Goal: Check status: Check status

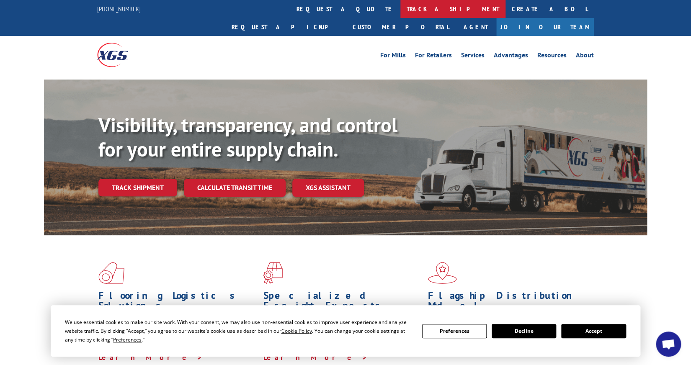
click at [400, 8] on link "track a shipment" at bounding box center [452, 9] width 105 height 18
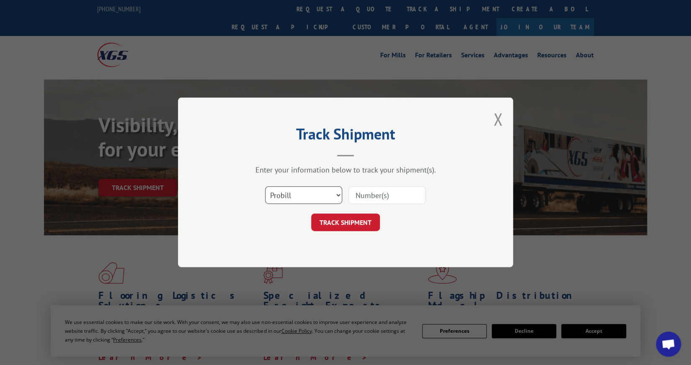
click at [302, 191] on select "Select category... Probill BOL PO" at bounding box center [303, 196] width 77 height 18
select select "bol"
click at [265, 187] on select "Select category... Probill BOL PO" at bounding box center [303, 196] width 77 height 18
click at [283, 194] on select "Select category... Probill BOL PO" at bounding box center [303, 196] width 77 height 18
click at [384, 198] on input at bounding box center [386, 196] width 77 height 18
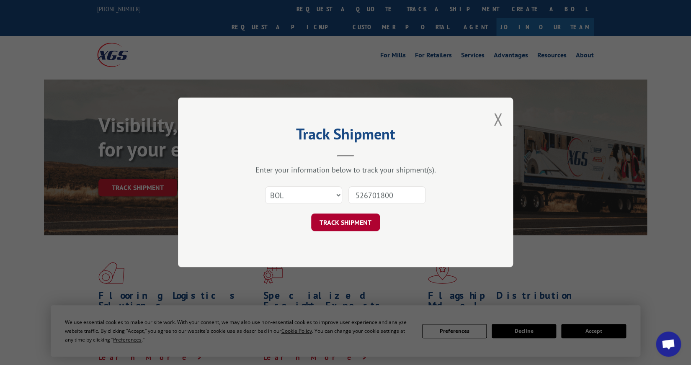
type input "526701800"
click at [352, 218] on button "TRACK SHIPMENT" at bounding box center [345, 223] width 69 height 18
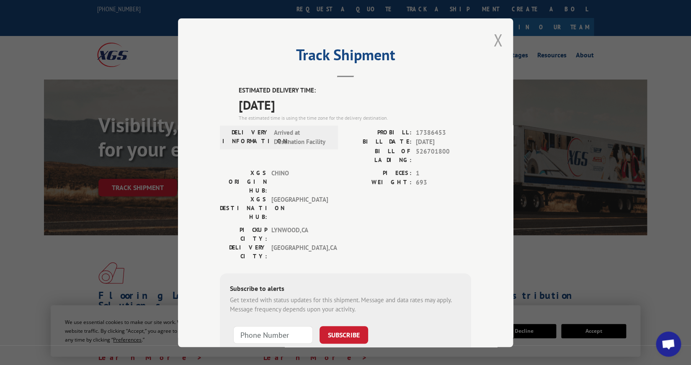
click at [497, 36] on button "Close modal" at bounding box center [497, 40] width 9 height 22
